Goal: Information Seeking & Learning: Find specific page/section

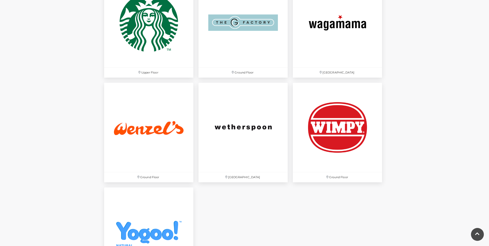
scroll to position [1625, 0]
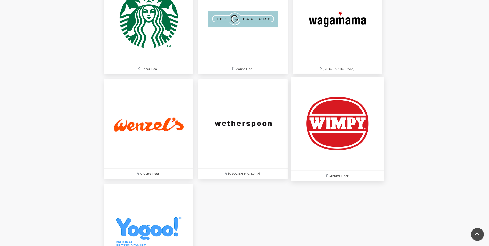
click at [351, 124] on img at bounding box center [337, 124] width 94 height 94
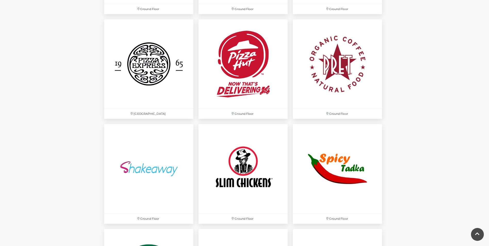
scroll to position [1354, 0]
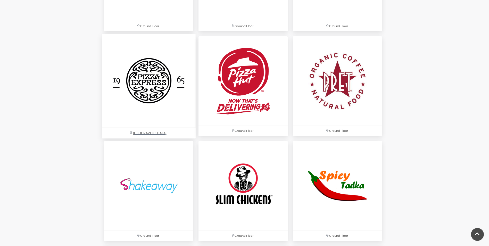
click at [162, 87] on img at bounding box center [149, 81] width 94 height 94
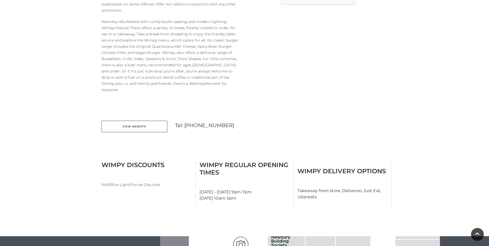
scroll to position [5, 0]
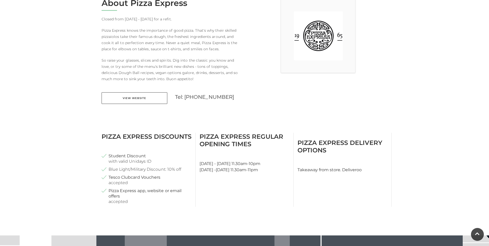
scroll to position [158, 0]
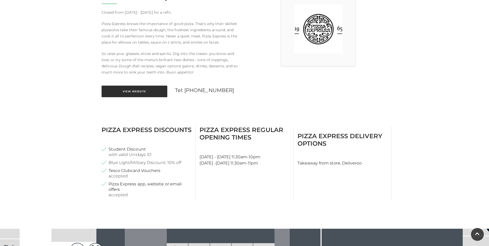
click at [144, 89] on link "View Website" at bounding box center [135, 92] width 66 height 12
